Goal: Information Seeking & Learning: Learn about a topic

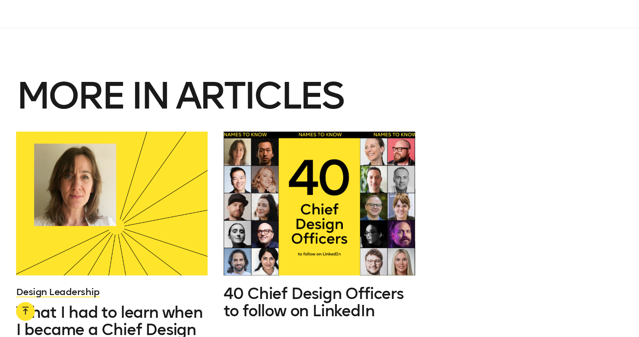
scroll to position [5325, 0]
click at [603, 232] on div "Design Leadership What I had to learn when I became a Chief Design Officer 40 C…" at bounding box center [319, 247] width 623 height 230
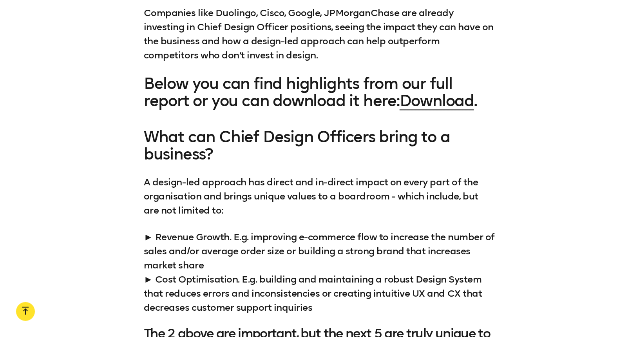
scroll to position [878, 0]
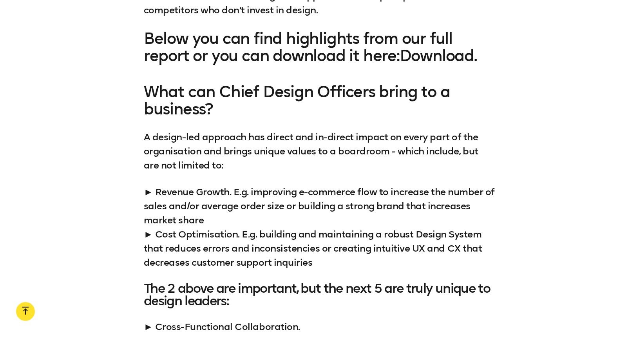
click at [442, 55] on link "Download" at bounding box center [437, 55] width 74 height 19
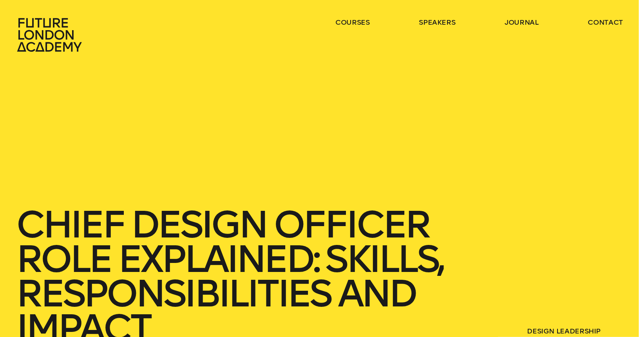
scroll to position [0, 0]
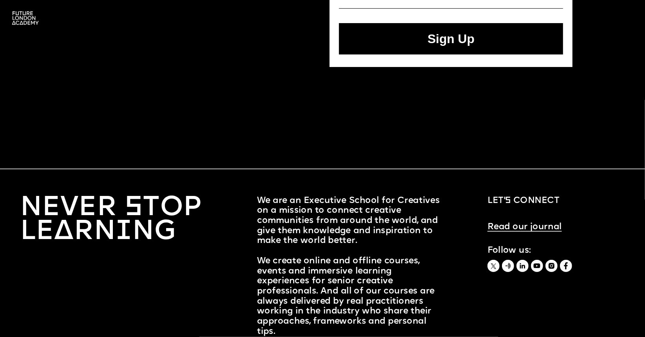
scroll to position [530, 0]
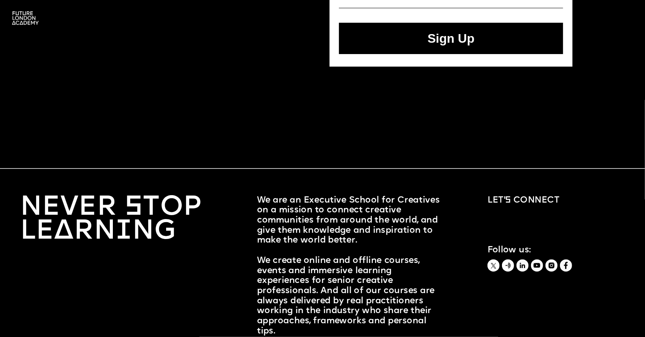
click at [535, 230] on link "Read our journal" at bounding box center [525, 226] width 74 height 9
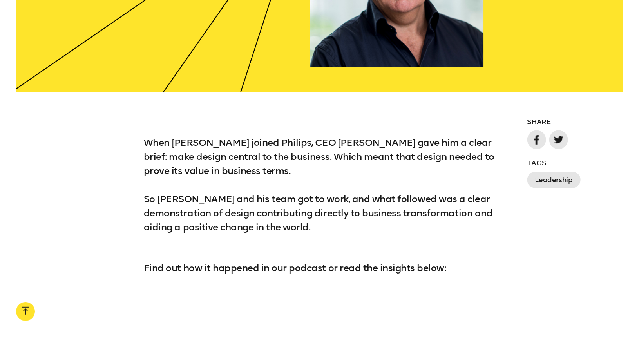
scroll to position [608, 0]
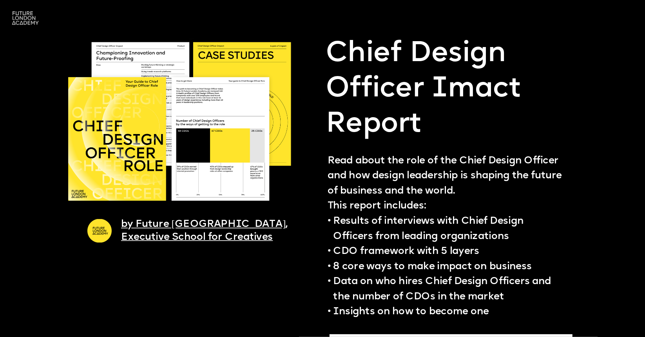
click at [33, 18] on img at bounding box center [25, 18] width 38 height 33
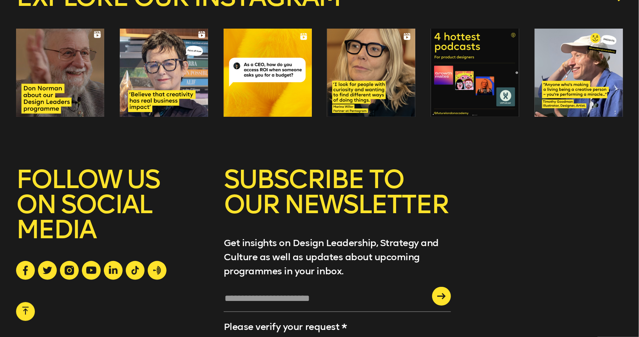
scroll to position [3028, 0]
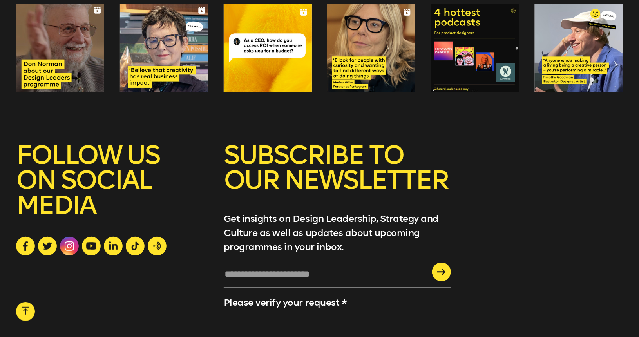
click at [68, 241] on icon at bounding box center [69, 245] width 9 height 9
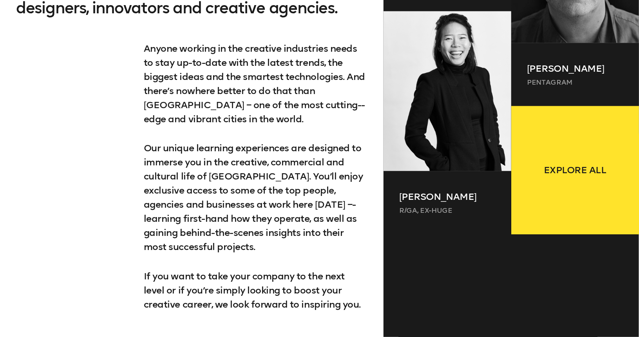
scroll to position [0, 0]
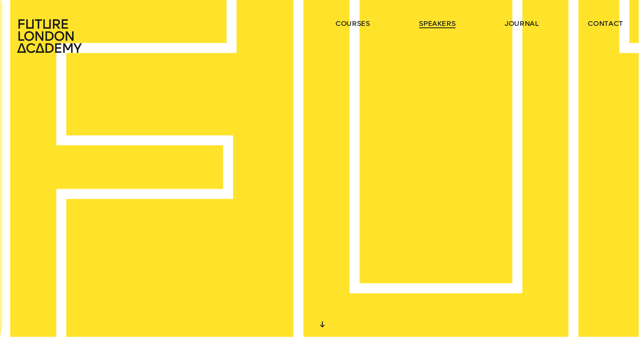
click at [431, 25] on link "speakers" at bounding box center [437, 23] width 36 height 9
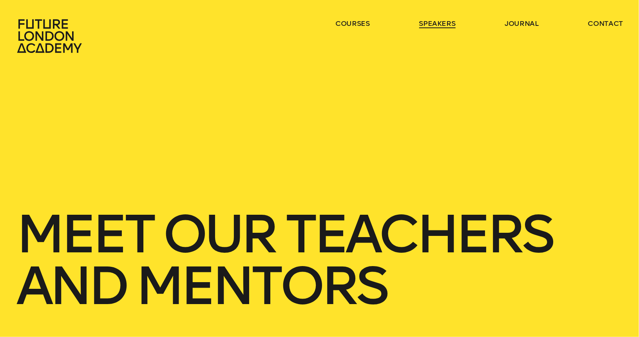
click at [424, 23] on link "speakers" at bounding box center [437, 23] width 36 height 9
click at [448, 24] on link "speakers" at bounding box center [437, 23] width 36 height 9
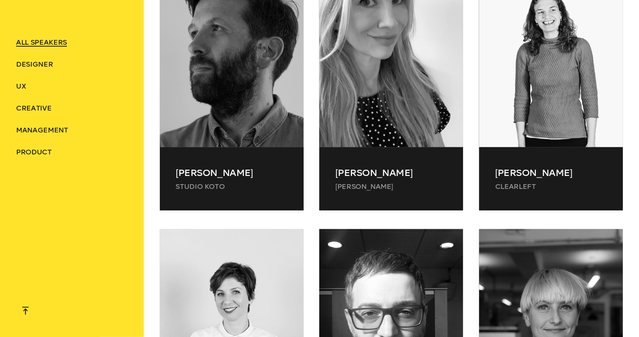
scroll to position [6834, 0]
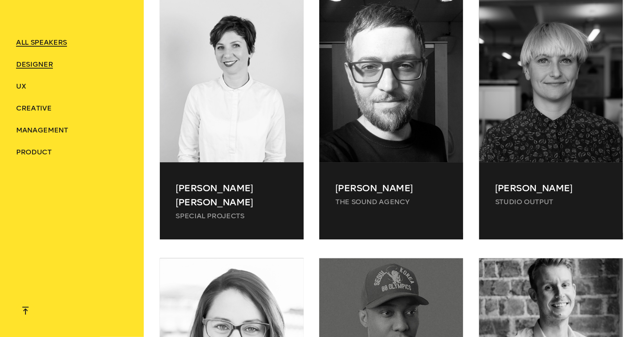
click at [33, 65] on span "Designer" at bounding box center [34, 64] width 37 height 9
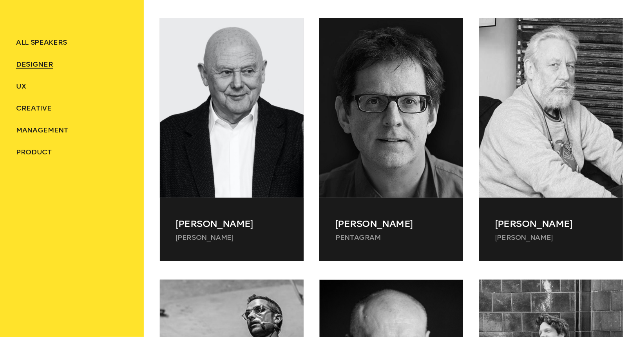
scroll to position [337, 0]
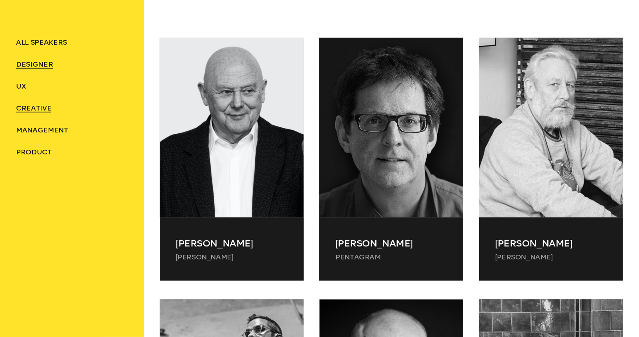
click at [44, 108] on span "Creative" at bounding box center [33, 108] width 35 height 9
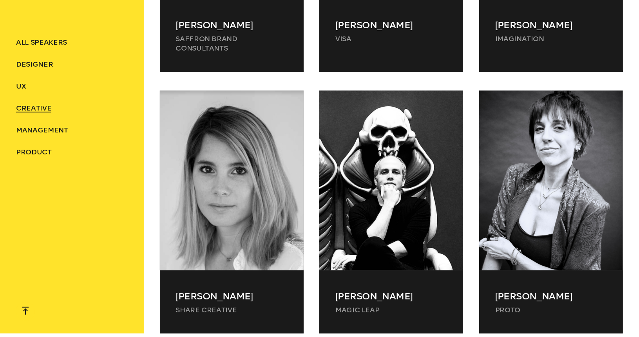
scroll to position [1435, 0]
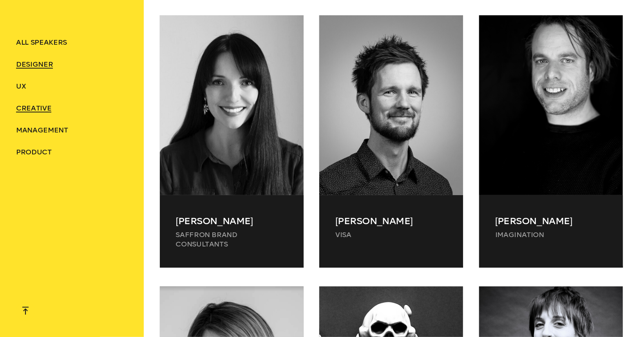
click at [26, 66] on span "Designer" at bounding box center [34, 64] width 37 height 9
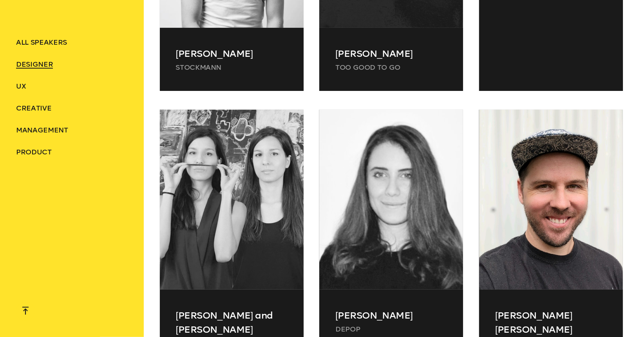
scroll to position [1631, 0]
